Goal: Task Accomplishment & Management: Manage account settings

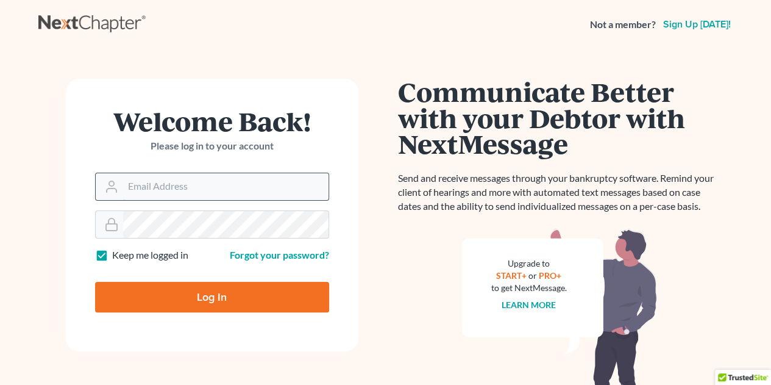
click at [155, 186] on input "Email Address" at bounding box center [225, 186] width 205 height 27
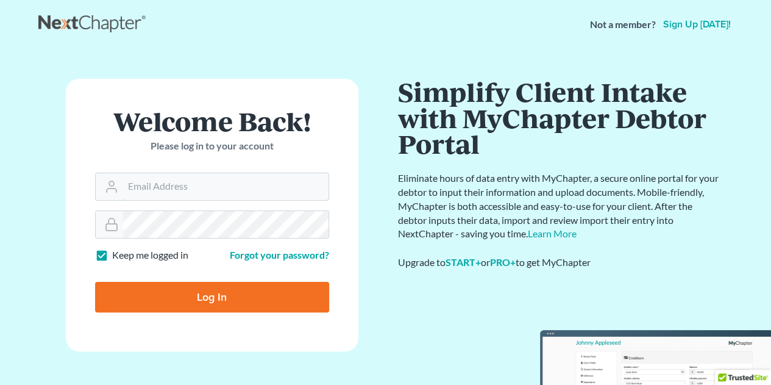
type input "[EMAIL_ADDRESS][DOMAIN_NAME]"
click at [207, 293] on input "Log In" at bounding box center [212, 297] width 234 height 30
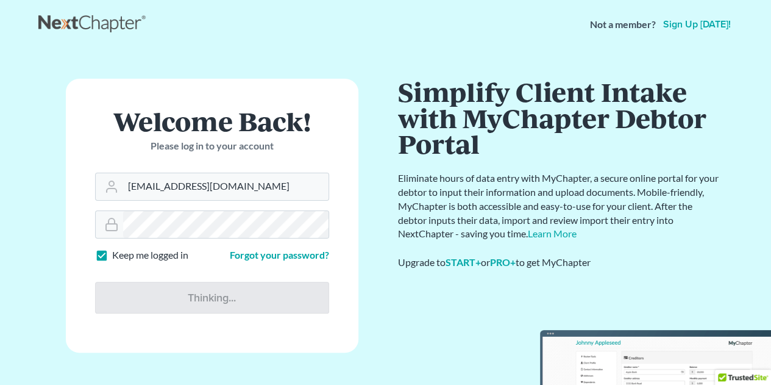
type input "Thinking..."
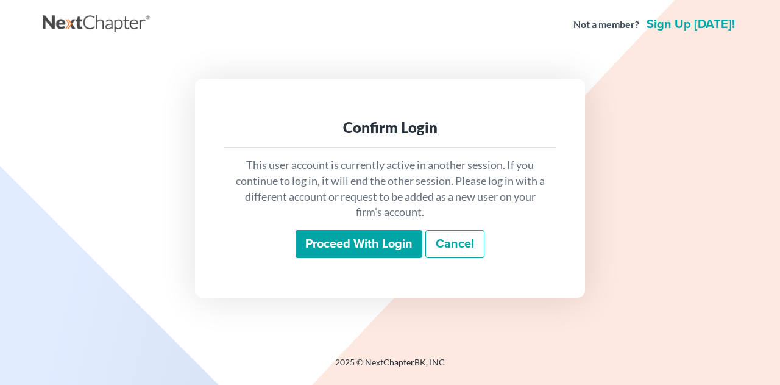
click at [344, 238] on input "Proceed with login" at bounding box center [359, 244] width 127 height 28
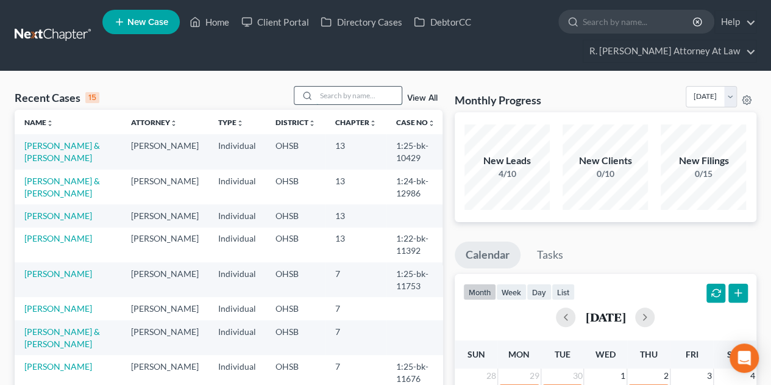
click at [326, 93] on input "search" at bounding box center [358, 96] width 85 height 18
type input "hutchinson"
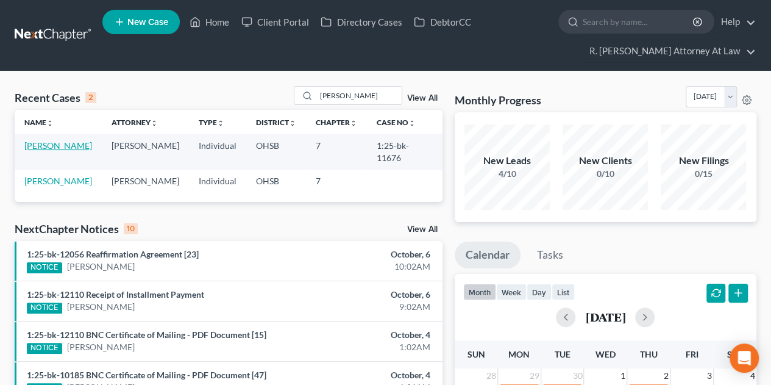
click at [45, 151] on link "Hutchinson, Ronald" at bounding box center [58, 145] width 68 height 10
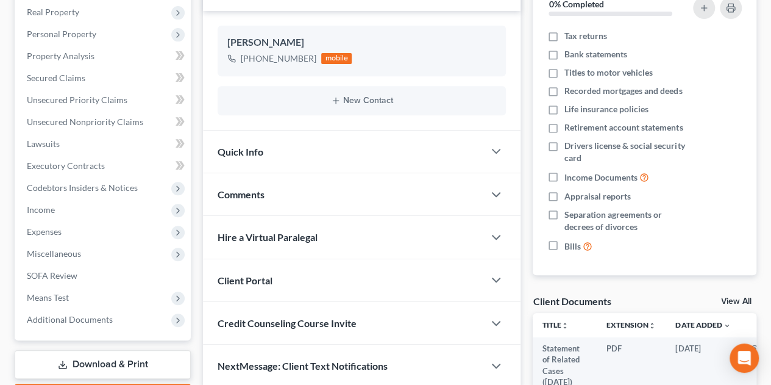
scroll to position [244, 0]
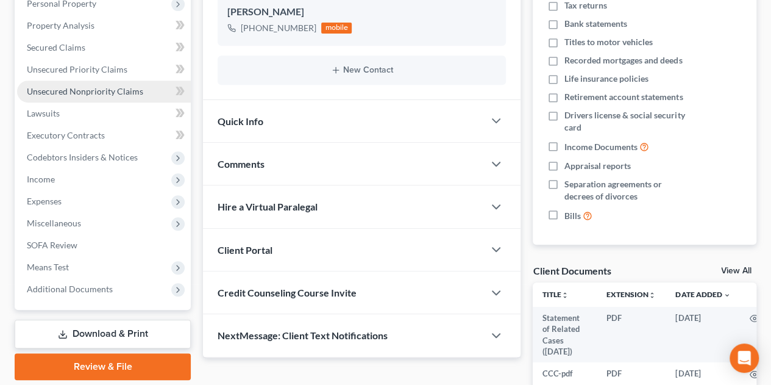
click at [74, 89] on span "Unsecured Nonpriority Claims" at bounding box center [85, 91] width 116 height 10
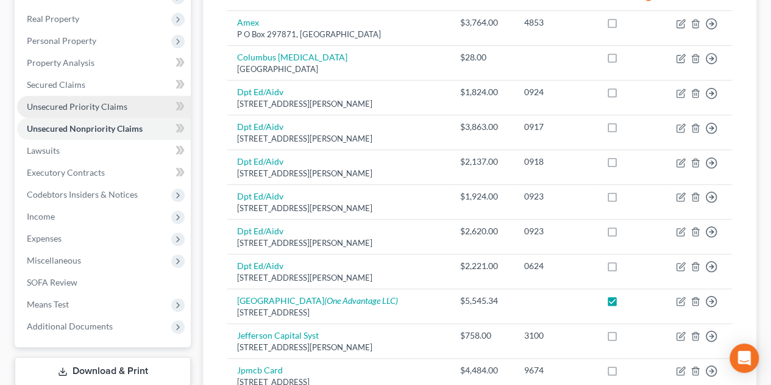
scroll to position [162, 0]
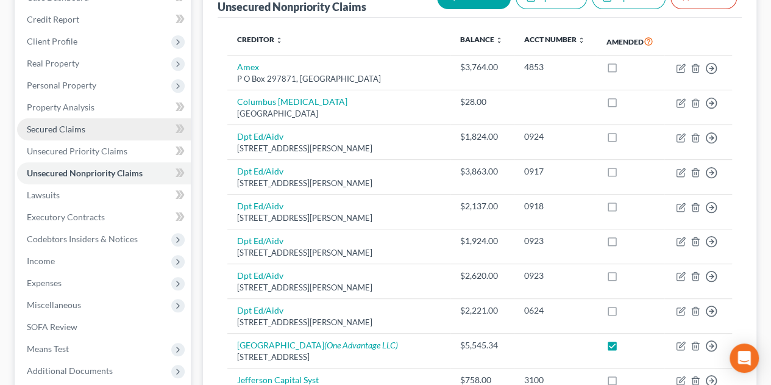
click at [48, 126] on span "Secured Claims" at bounding box center [56, 129] width 59 height 10
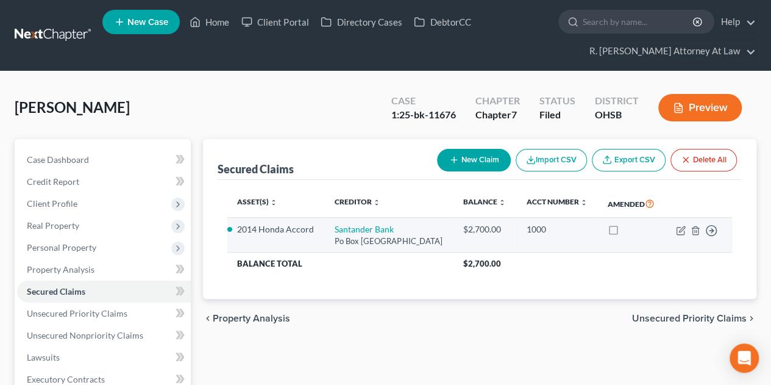
click at [685, 235] on td "Move to E Move to F Move to G Move to Notice Only" at bounding box center [699, 235] width 66 height 35
click at [679, 232] on icon "button" at bounding box center [681, 228] width 5 height 5
select select "45"
select select "2"
select select "0"
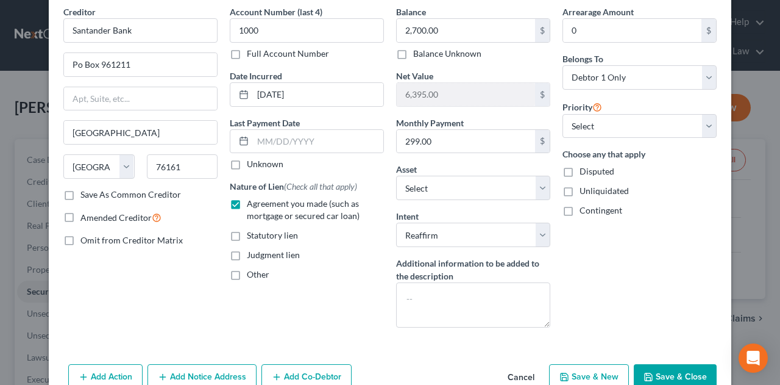
scroll to position [81, 0]
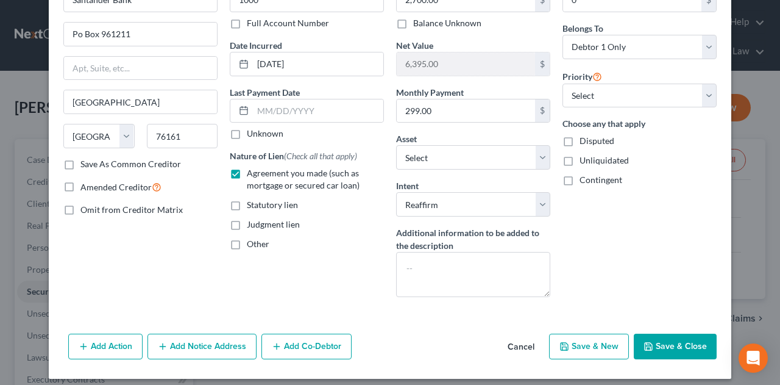
drag, startPoint x: 660, startPoint y: 343, endPoint x: 654, endPoint y: 338, distance: 8.2
click at [657, 341] on button "Save & Close" at bounding box center [675, 346] width 83 height 26
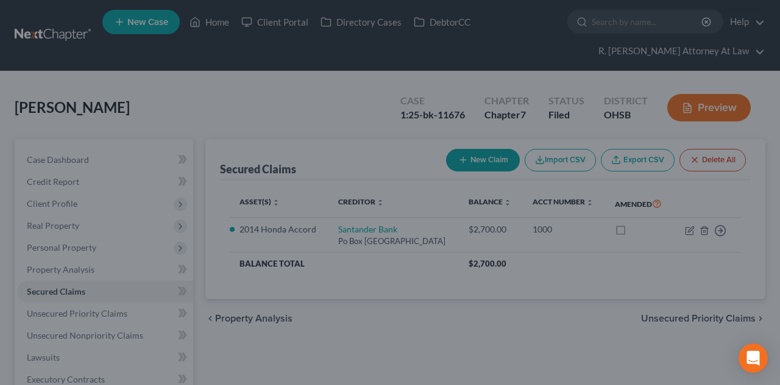
select select "11"
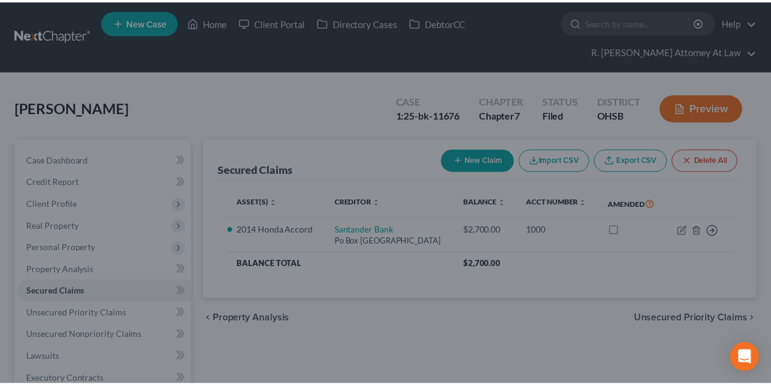
scroll to position [0, 0]
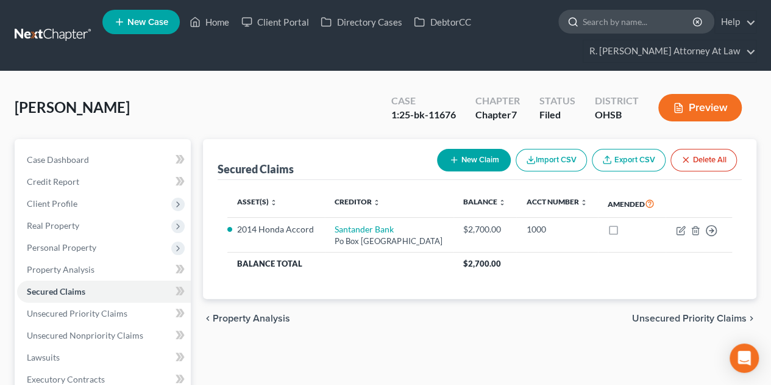
click at [627, 30] on input "search" at bounding box center [639, 21] width 112 height 23
type input "burton"
